Goal: Contribute content: Add original content to the website for others to see

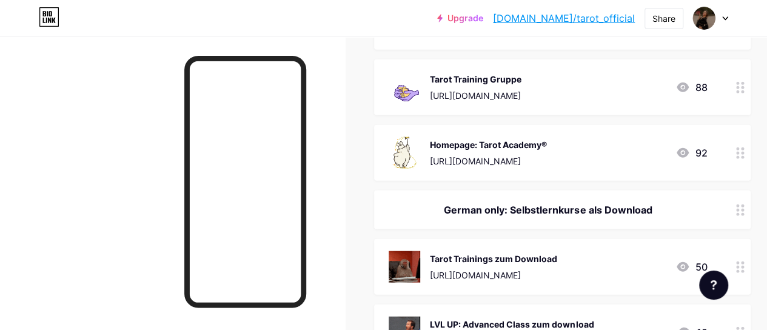
scroll to position [1515, 0]
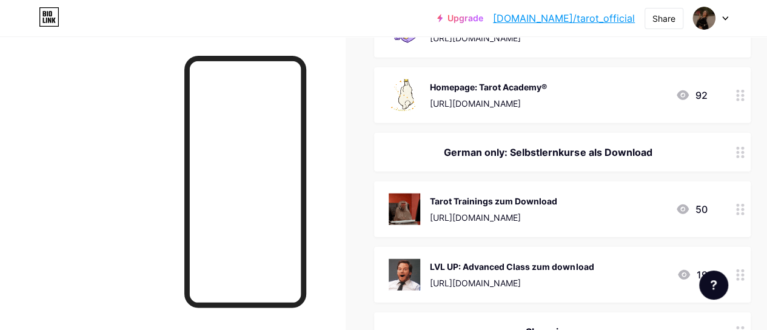
click at [502, 260] on div "LVL UP: Advanced Class zum download" at bounding box center [512, 266] width 164 height 13
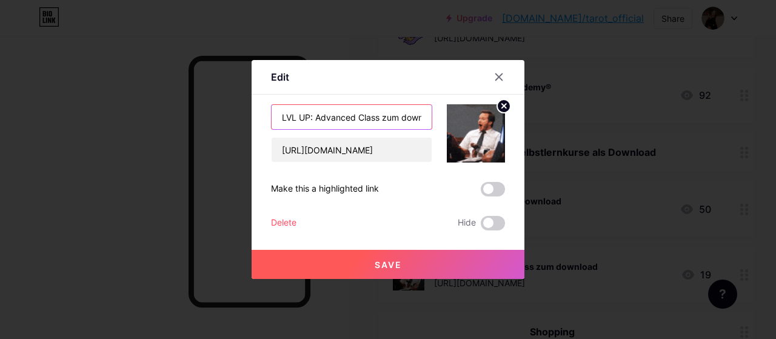
click at [316, 113] on input "LVL UP: Advanced Class zum download" at bounding box center [352, 117] width 160 height 24
type input "LVL UP: Tarot Advanced Class zum download"
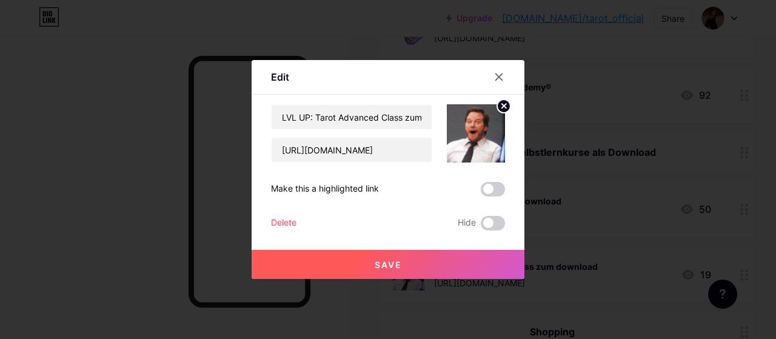
click at [387, 256] on button "Save" at bounding box center [388, 264] width 273 height 29
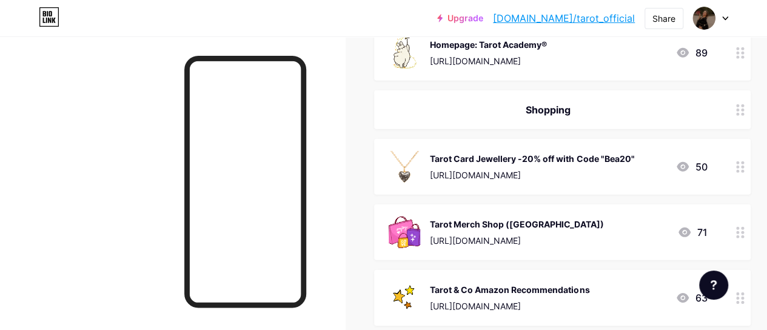
scroll to position [1686, 0]
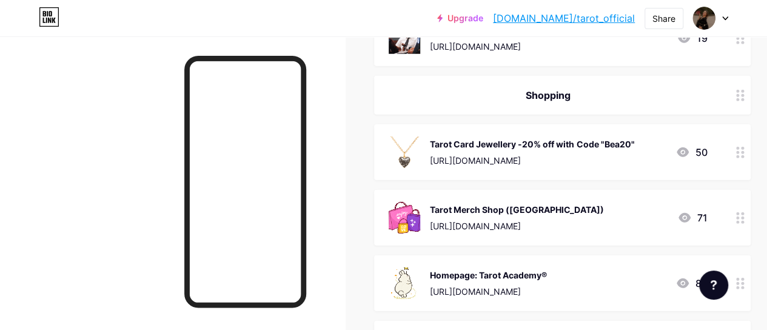
drag, startPoint x: 748, startPoint y: 76, endPoint x: 748, endPoint y: 83, distance: 6.7
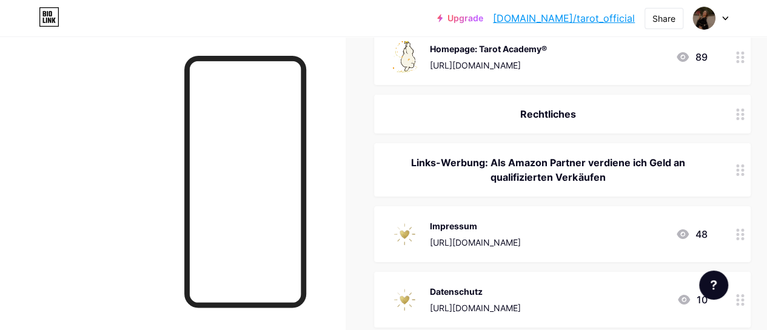
scroll to position [1937, 0]
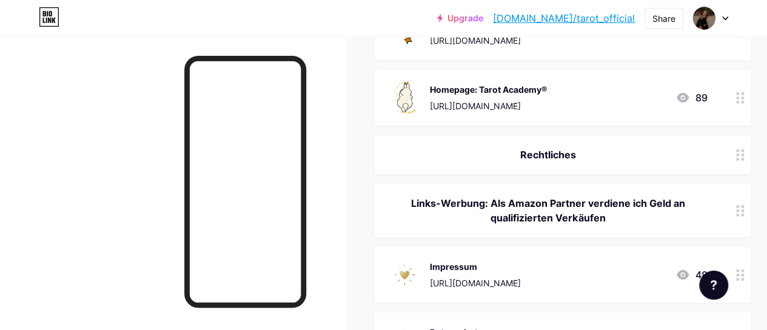
click at [535, 147] on div "Rechtliches" at bounding box center [548, 154] width 318 height 15
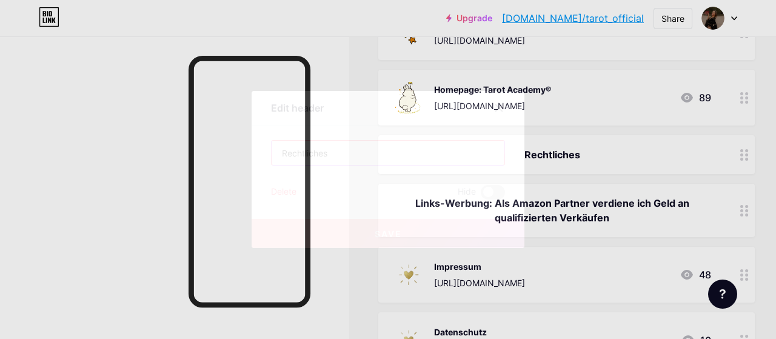
click at [275, 155] on input "Rechtliches" at bounding box center [388, 153] width 233 height 24
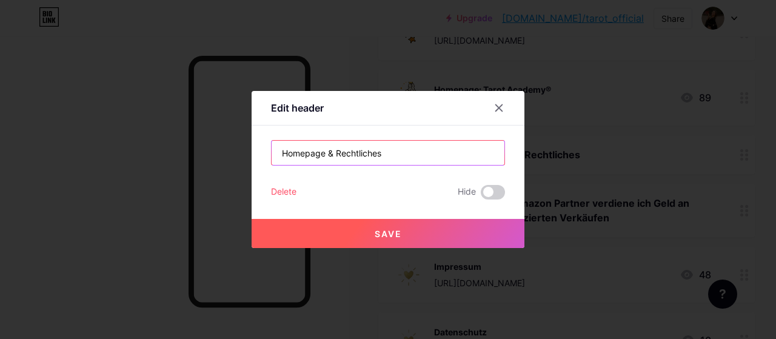
type input "Homepage & Rechtliches"
click at [436, 237] on button "Save" at bounding box center [388, 233] width 273 height 29
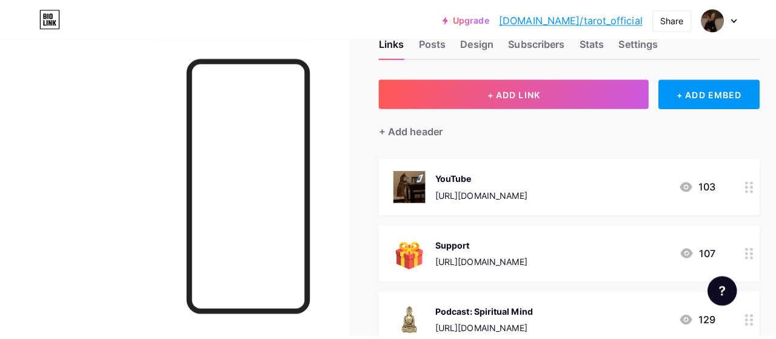
scroll to position [0, 0]
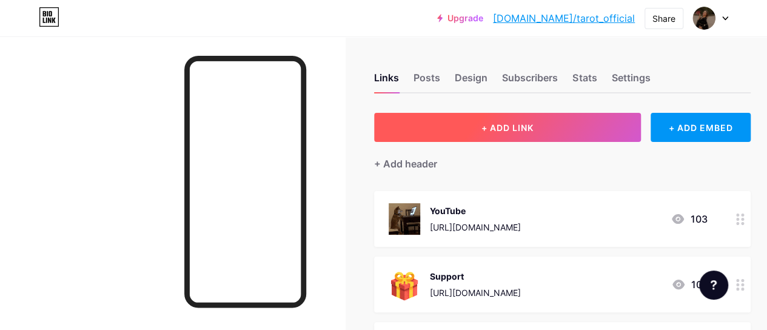
click at [530, 125] on span "+ ADD LINK" at bounding box center [507, 127] width 52 height 10
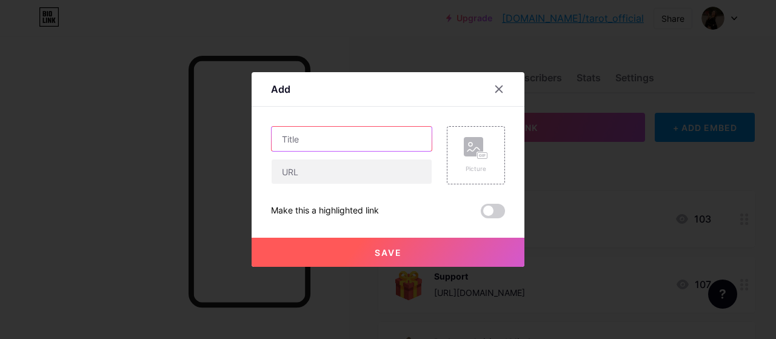
click at [326, 142] on input "text" at bounding box center [352, 139] width 160 height 24
type input "Life-Purpose Class"
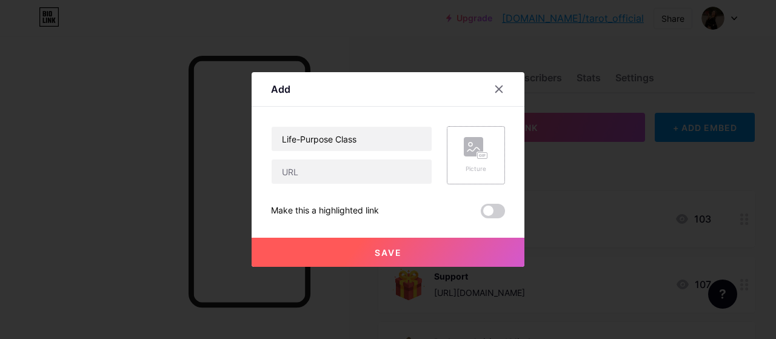
click at [465, 156] on icon at bounding box center [476, 148] width 24 height 22
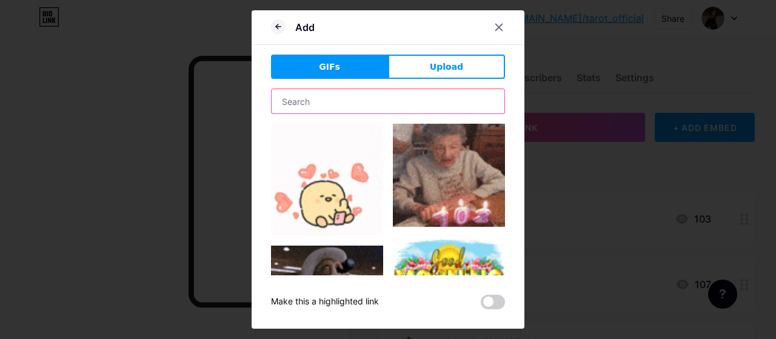
click at [312, 98] on input "text" at bounding box center [388, 101] width 233 height 24
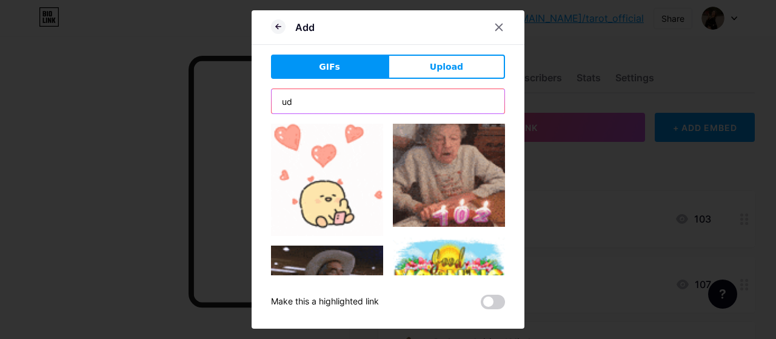
type input "u"
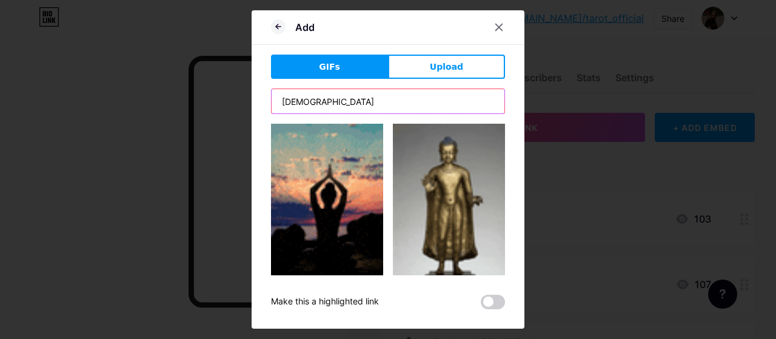
type input "buddha"
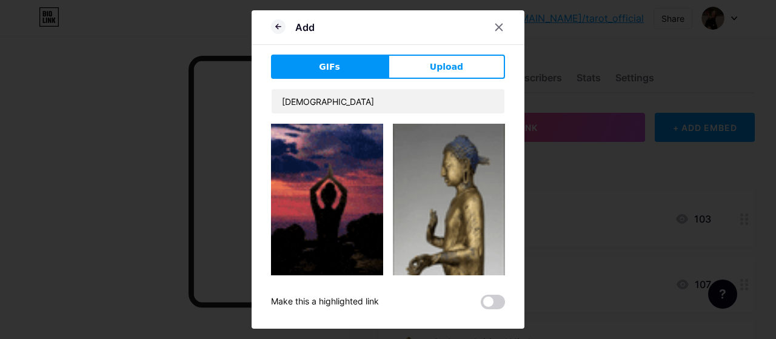
click at [331, 198] on img at bounding box center [327, 200] width 112 height 152
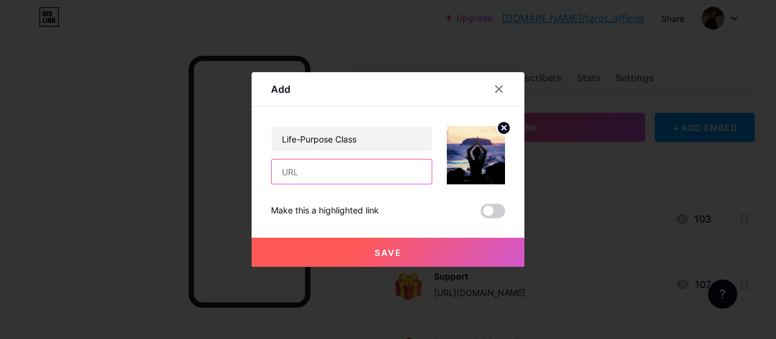
click at [359, 172] on input "text" at bounding box center [352, 171] width 160 height 24
paste input "[URL][DOMAIN_NAME]"
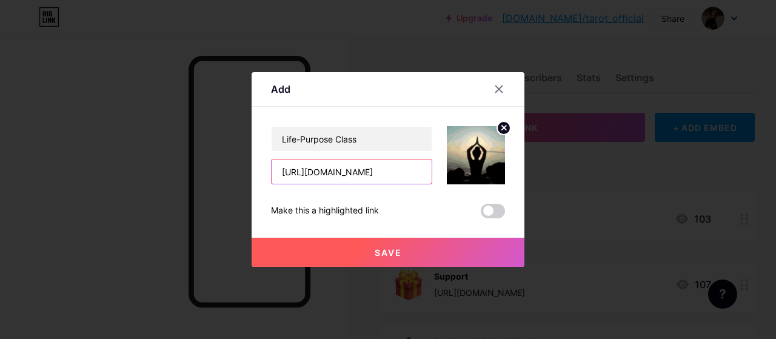
scroll to position [0, 62]
type input "[URL][DOMAIN_NAME]"
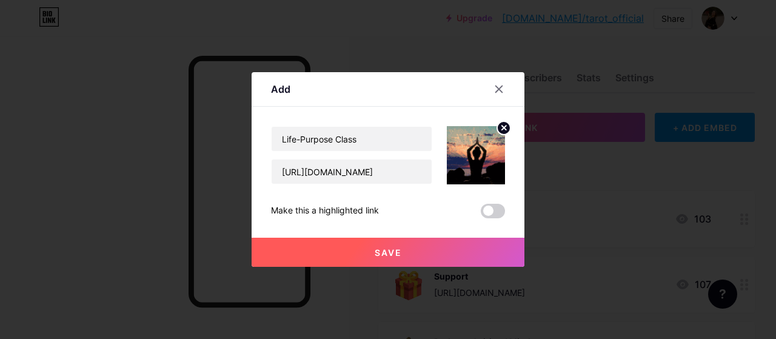
click at [464, 253] on button "Save" at bounding box center [388, 252] width 273 height 29
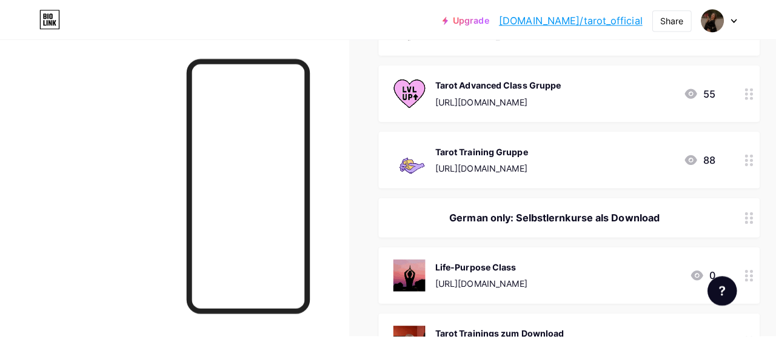
scroll to position [1510, 0]
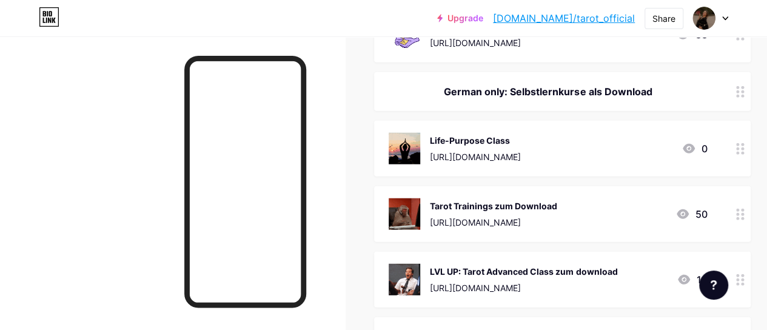
click at [521, 134] on div "Life-Purpose Class" at bounding box center [475, 140] width 91 height 13
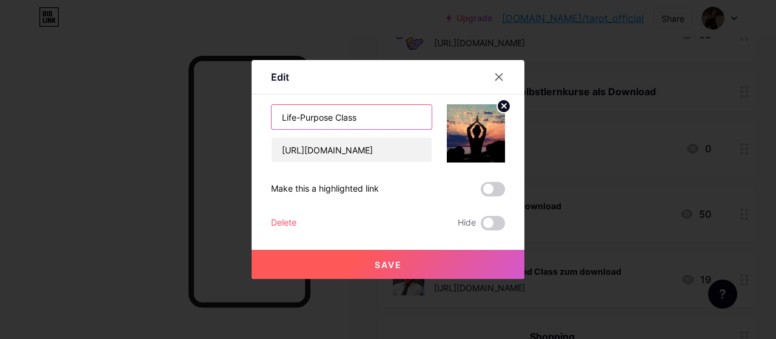
click at [383, 116] on input "Life-Purpose Class" at bounding box center [352, 117] width 160 height 24
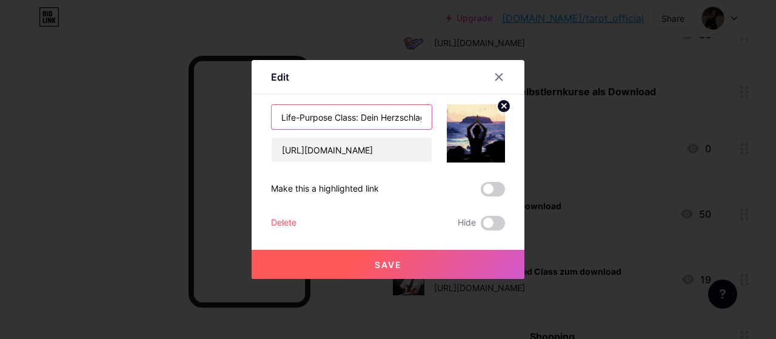
scroll to position [0, 6]
type input "Life-Purpose Class: Dein Herzschlag"
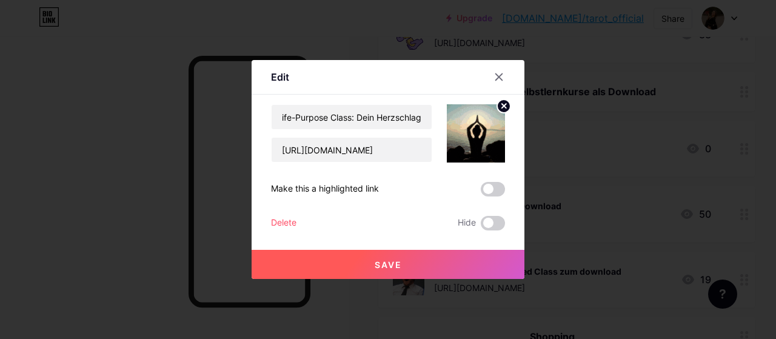
click at [356, 261] on button "Save" at bounding box center [388, 264] width 273 height 29
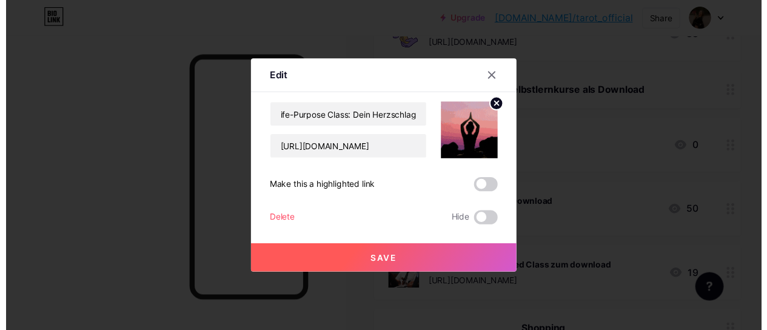
scroll to position [0, 0]
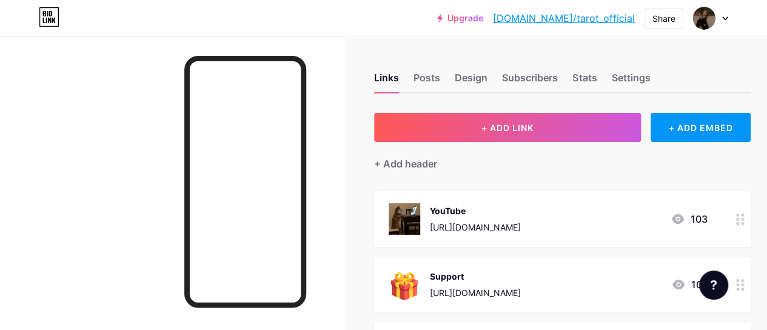
click at [573, 16] on link "[DOMAIN_NAME]/tarot_official" at bounding box center [564, 18] width 142 height 15
